Goal: Transaction & Acquisition: Purchase product/service

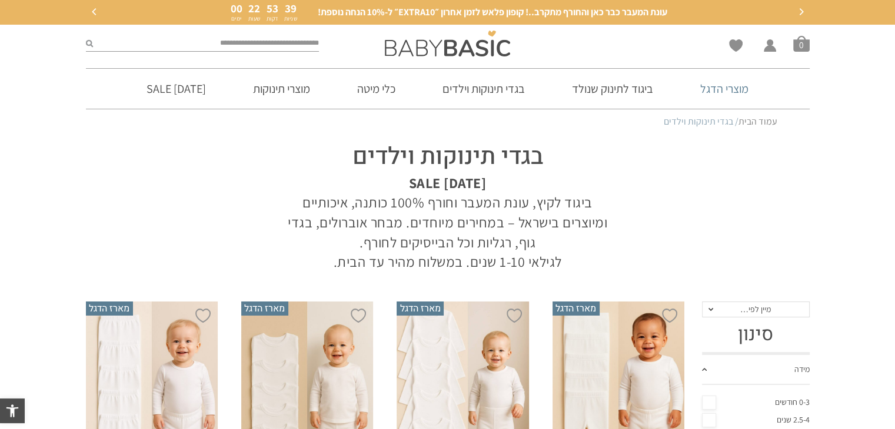
click at [721, 85] on link "מוצרי הדגל" at bounding box center [724, 89] width 84 height 40
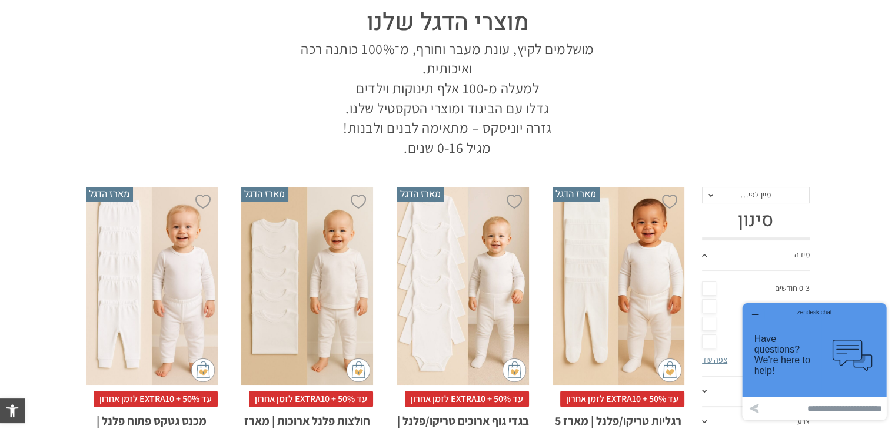
scroll to position [134, 0]
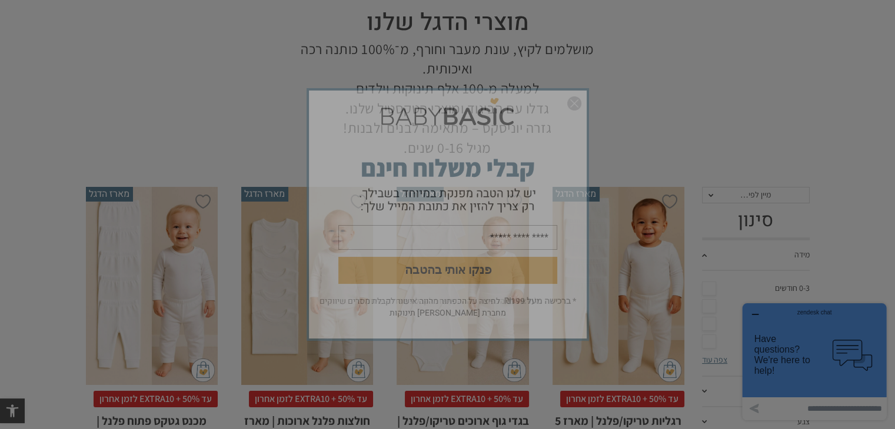
click at [571, 105] on img "סגור" at bounding box center [574, 103] width 14 height 14
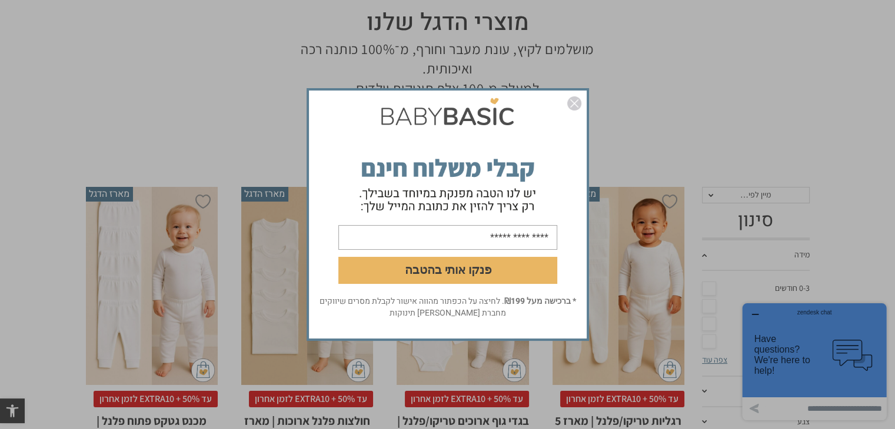
click at [571, 106] on img "סגור" at bounding box center [574, 103] width 14 height 14
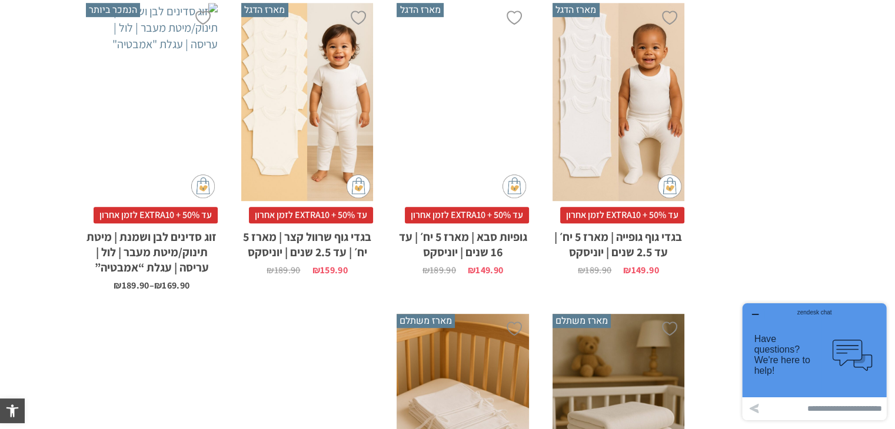
scroll to position [937, 0]
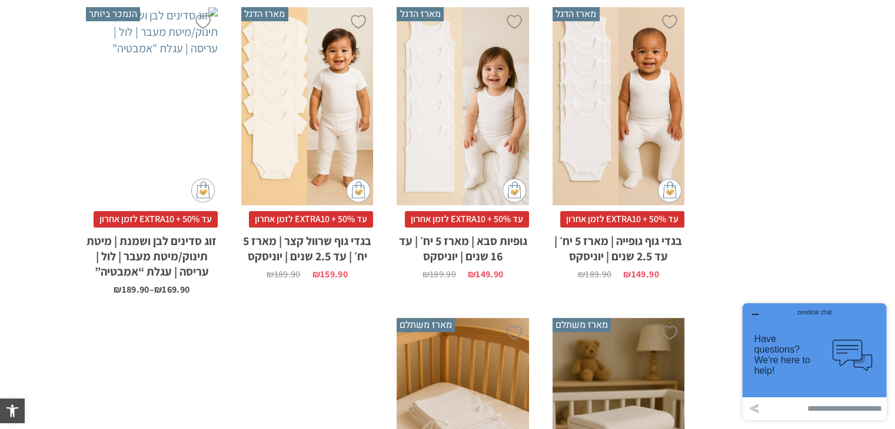
click at [676, 88] on div "x בחירת מידה 0-3m 3-6m 6-12m 12-18m 18-24m 24-30m" at bounding box center [618, 106] width 132 height 198
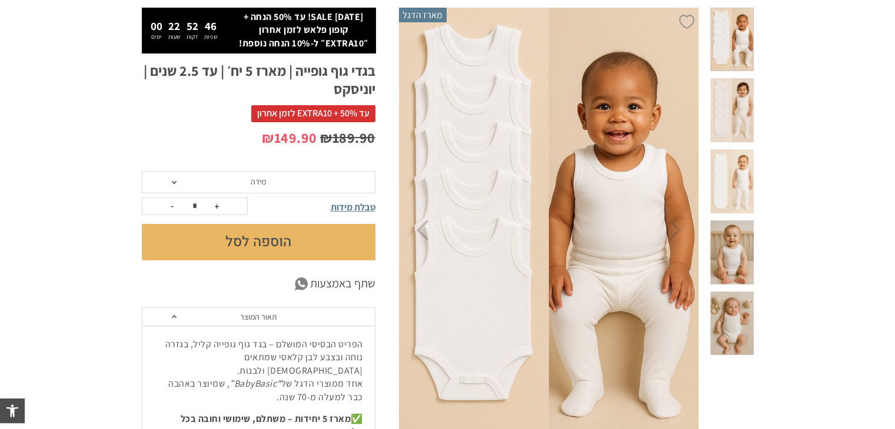
scroll to position [151, 0]
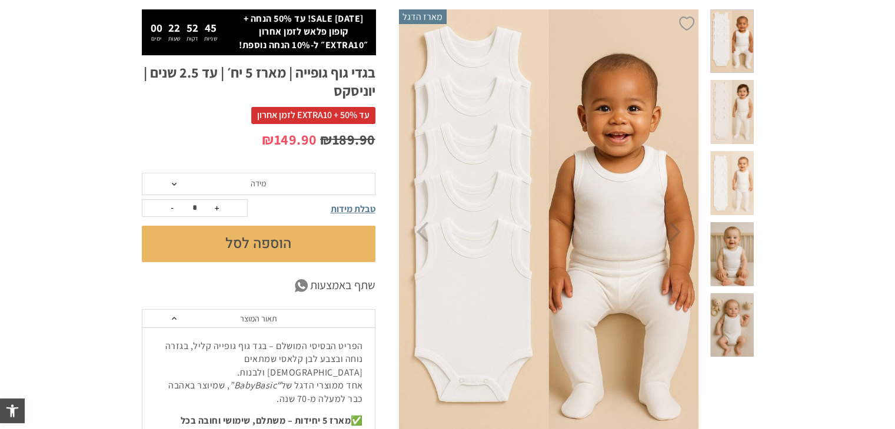
click at [742, 222] on span at bounding box center [731, 254] width 43 height 64
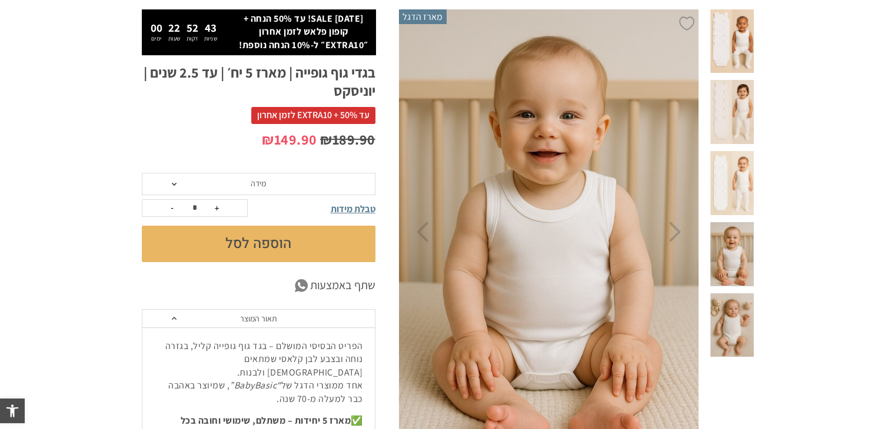
scroll to position [0, 0]
click at [742, 95] on span at bounding box center [731, 112] width 43 height 64
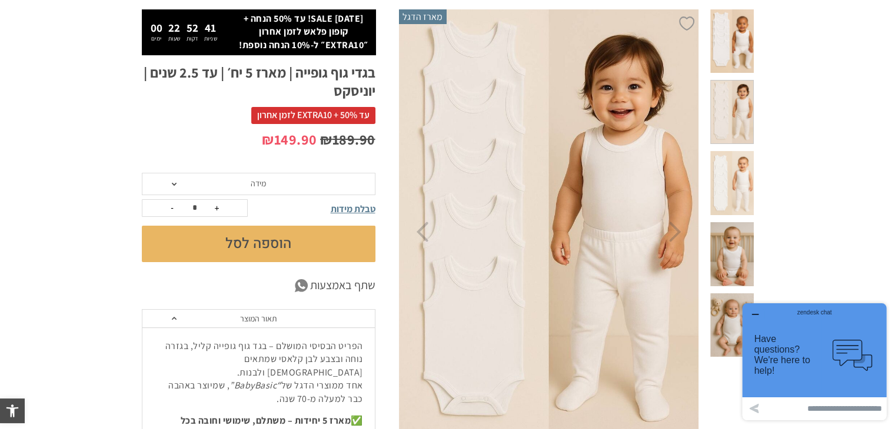
click at [728, 294] on span at bounding box center [731, 326] width 43 height 64
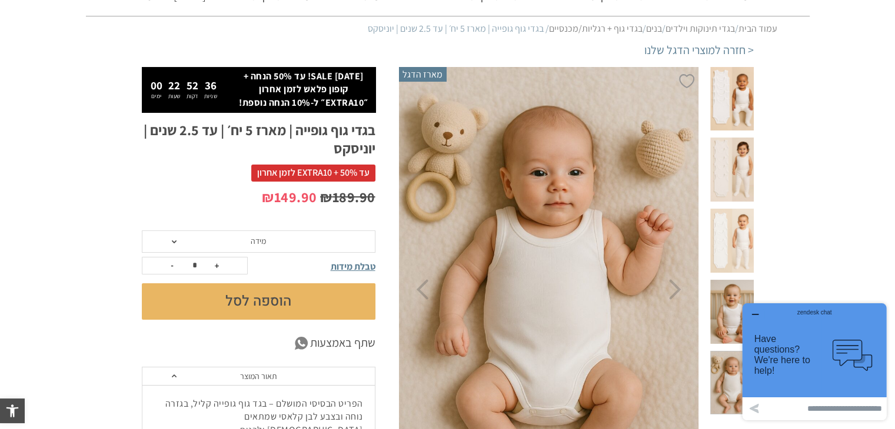
scroll to position [87, 0]
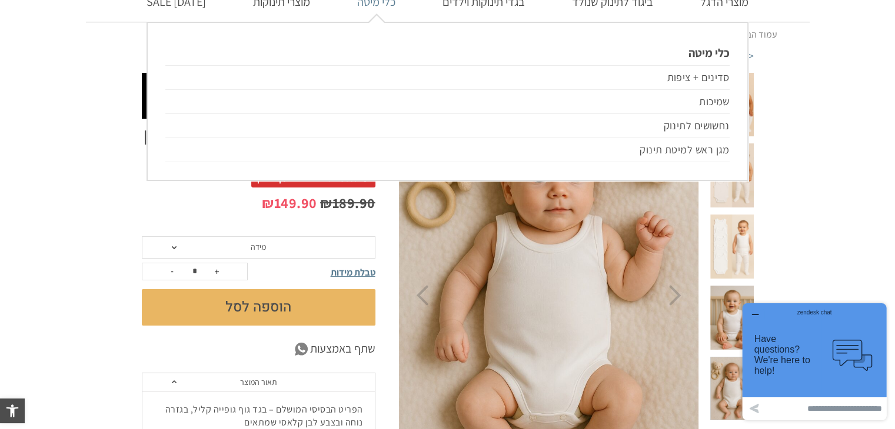
click at [397, 6] on link "כלי מיטה" at bounding box center [376, 2] width 74 height 40
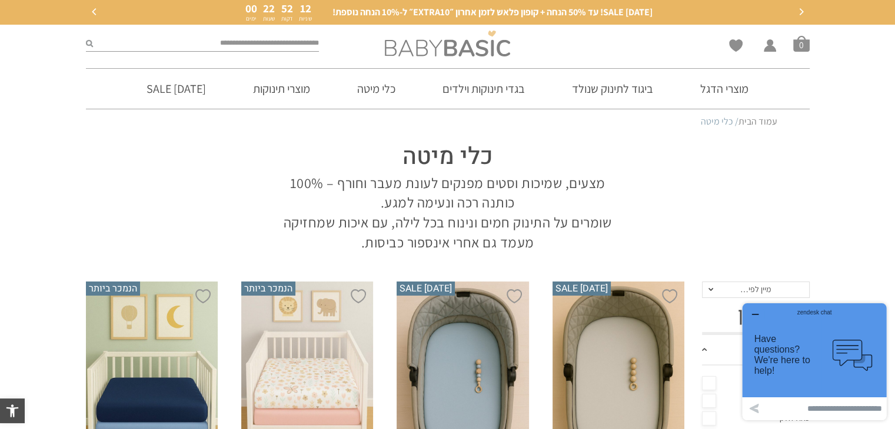
click at [497, 53] on img at bounding box center [447, 44] width 125 height 26
